Goal: Information Seeking & Learning: Learn about a topic

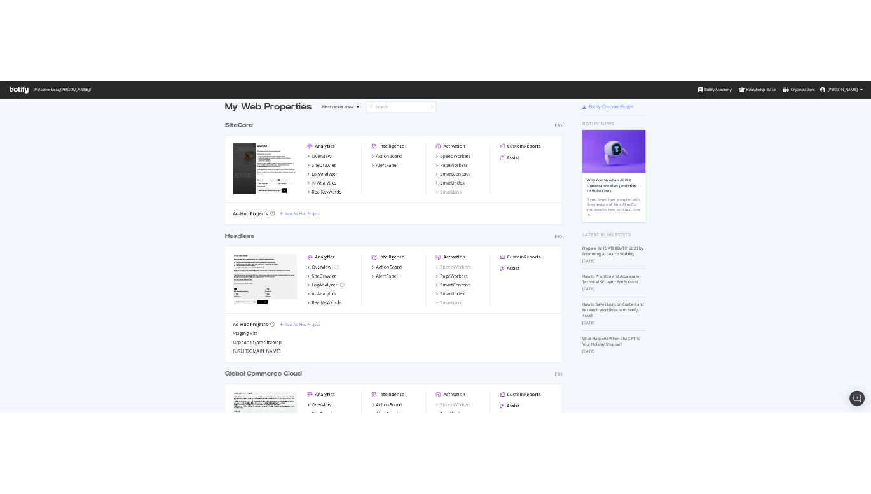
scroll to position [51, 0]
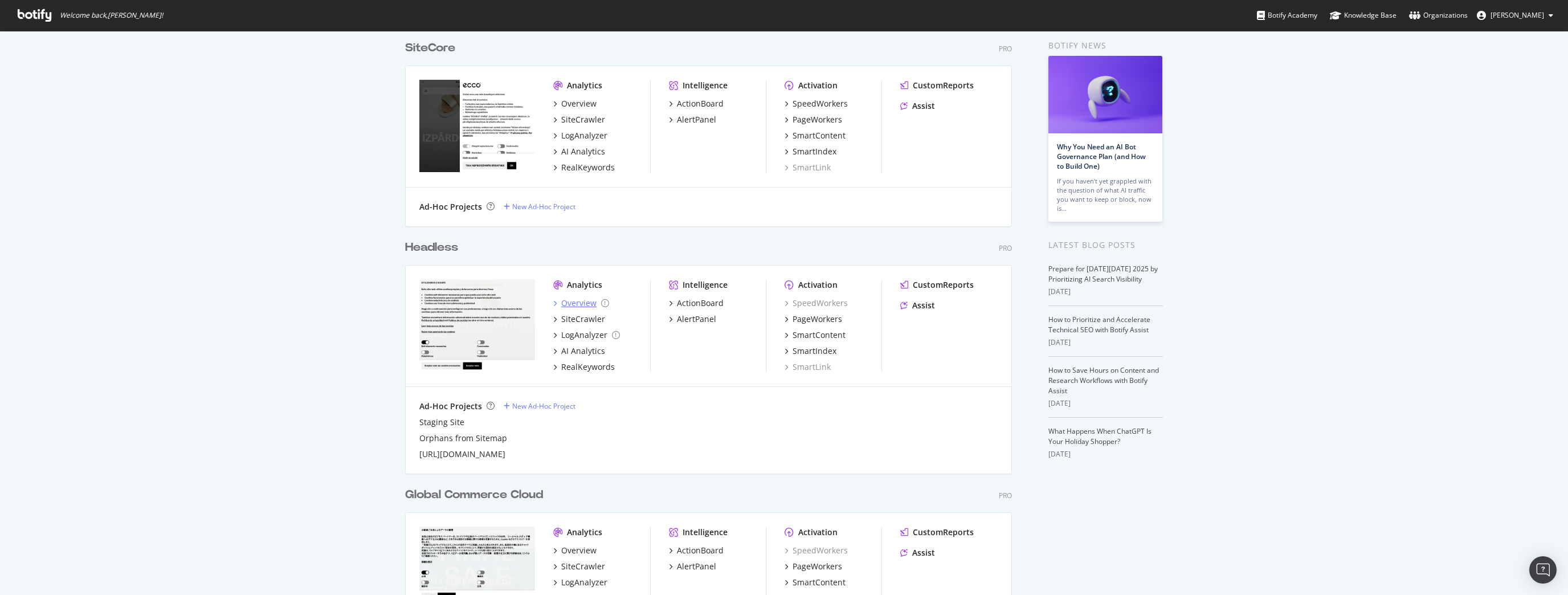
click at [583, 300] on div "Overview" at bounding box center [579, 303] width 35 height 12
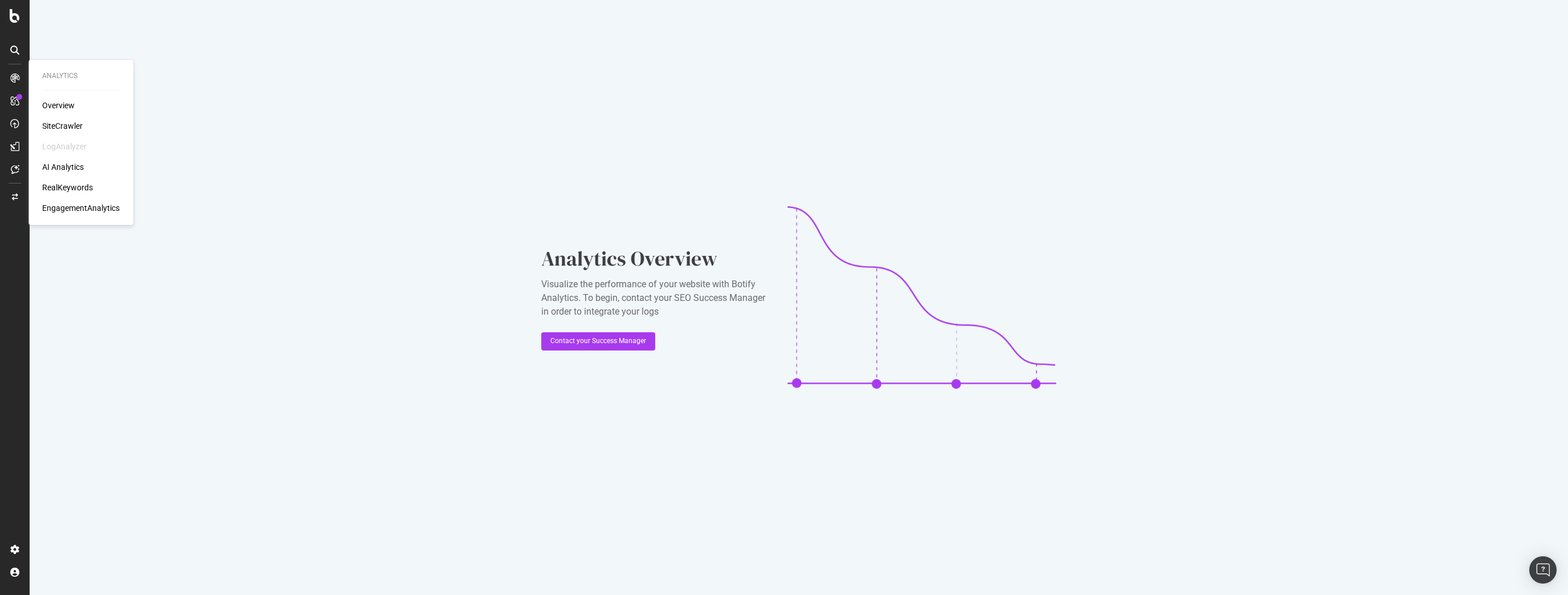
click at [45, 123] on div "SiteCrawler" at bounding box center [62, 125] width 40 height 12
